Goal: Task Accomplishment & Management: Use online tool/utility

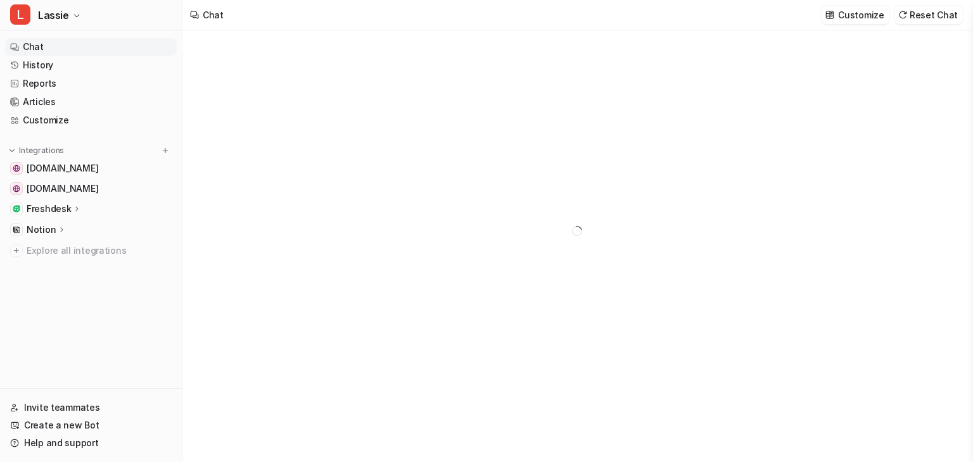
type textarea "**********"
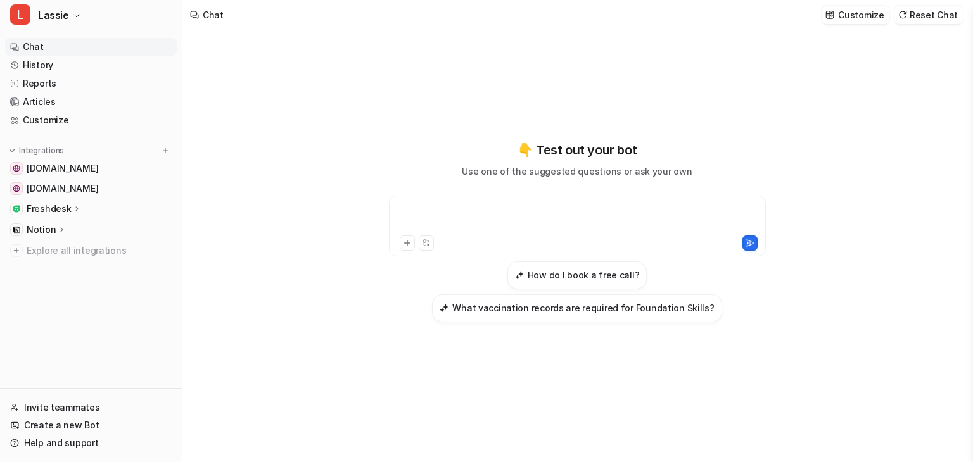
click at [431, 213] on div at bounding box center [577, 218] width 371 height 29
paste div
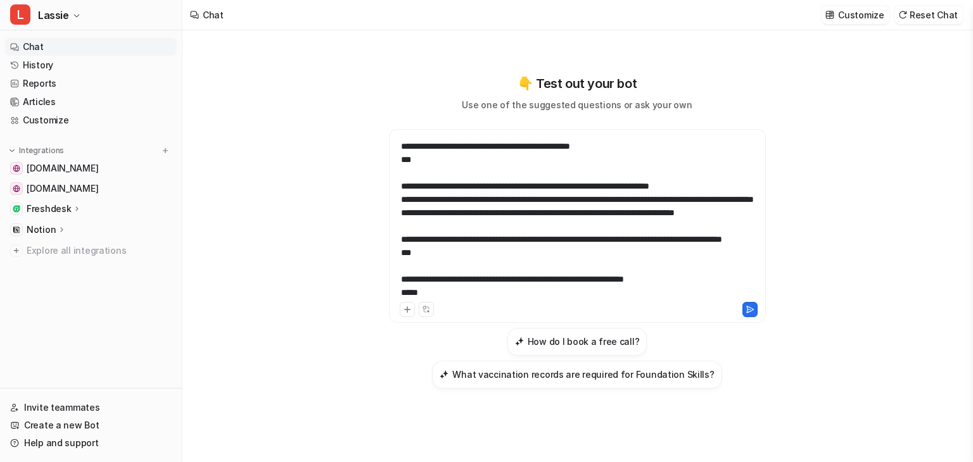
scroll to position [702, 0]
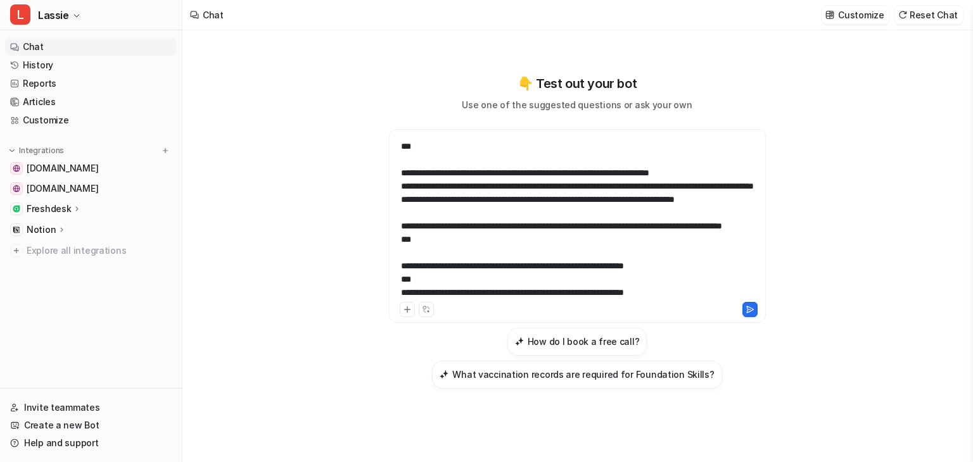
click at [658, 293] on div at bounding box center [577, 218] width 371 height 162
click at [744, 292] on div at bounding box center [577, 218] width 371 height 162
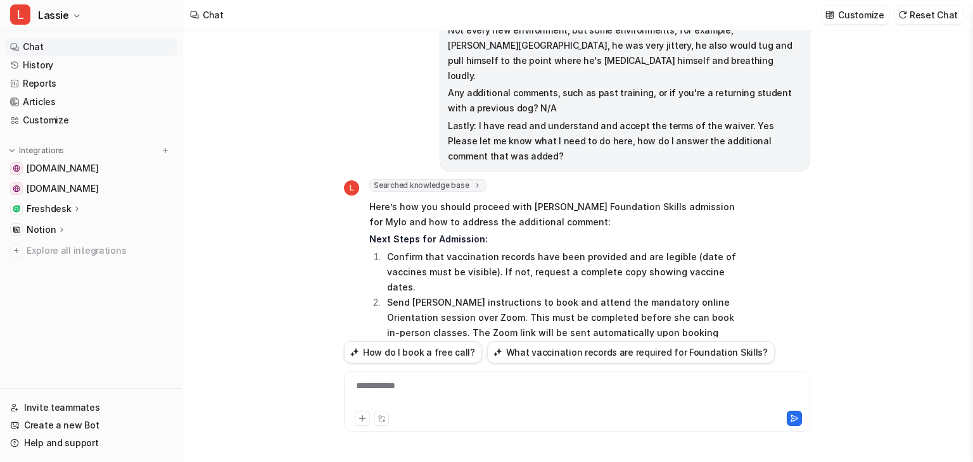
scroll to position [348, 0]
